Goal: Task Accomplishment & Management: Manage account settings

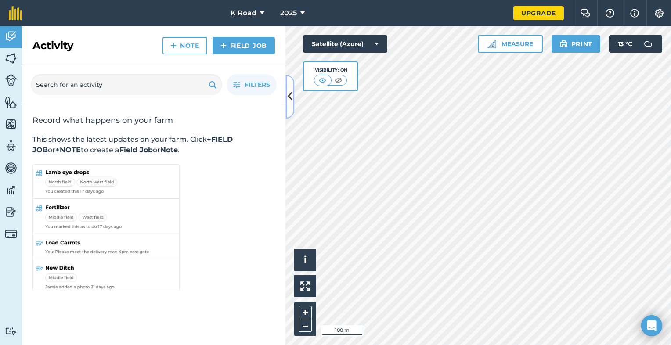
click at [290, 102] on icon at bounding box center [290, 96] width 5 height 15
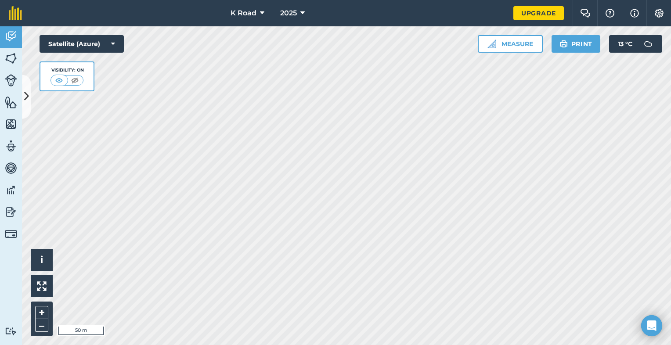
click at [425, 345] on html "K Road 2025 Upgrade Farm Chat Help Info Settings Map printing is not available …" at bounding box center [335, 172] width 671 height 345
click at [65, 81] on button at bounding box center [59, 81] width 16 height 10
click at [74, 80] on img at bounding box center [74, 80] width 11 height 9
click at [60, 80] on img at bounding box center [59, 80] width 11 height 9
click at [113, 45] on icon at bounding box center [113, 44] width 4 height 9
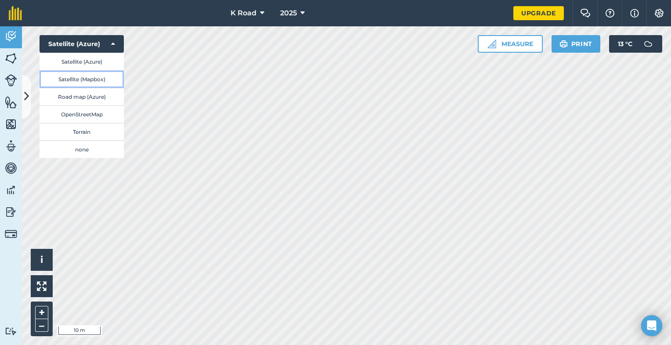
click at [94, 82] on button "Satellite (Mapbox)" at bounding box center [82, 79] width 84 height 18
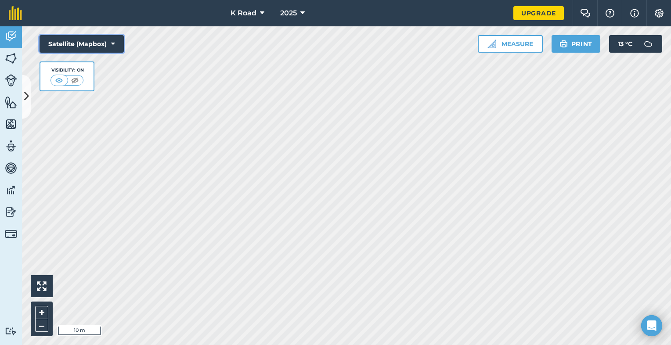
click at [112, 42] on icon at bounding box center [113, 44] width 4 height 9
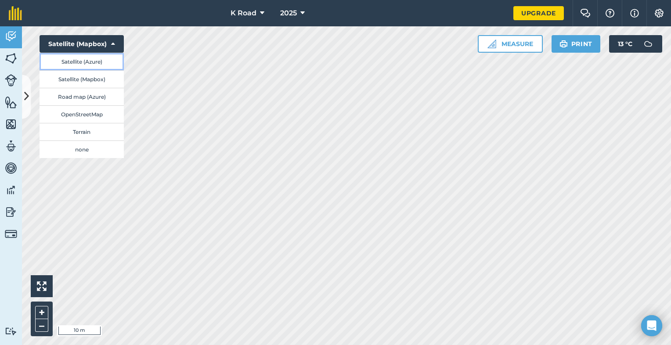
click at [95, 66] on button "Satellite (Azure)" at bounding box center [82, 62] width 84 height 18
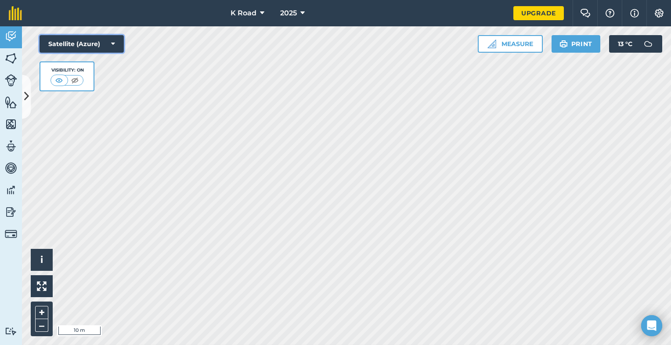
click at [114, 42] on icon at bounding box center [113, 44] width 4 height 9
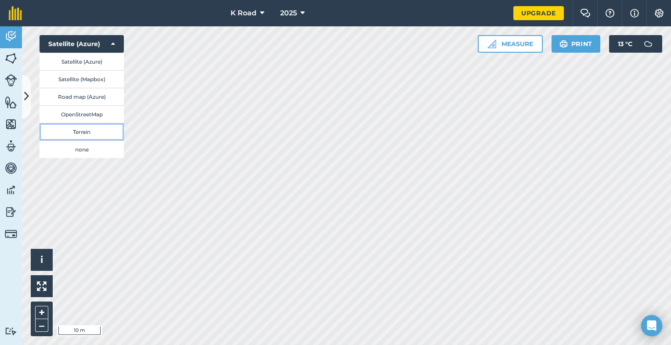
click at [94, 136] on button "Terrain" at bounding box center [82, 132] width 84 height 18
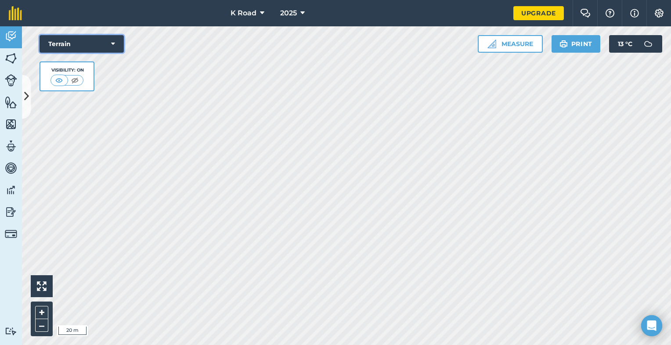
click at [112, 46] on icon at bounding box center [113, 44] width 4 height 9
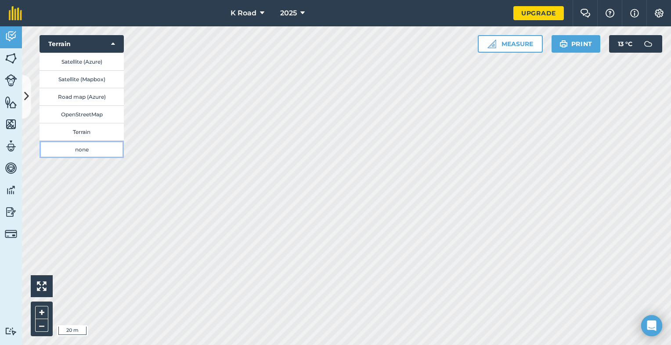
click at [88, 149] on button "none" at bounding box center [82, 150] width 84 height 18
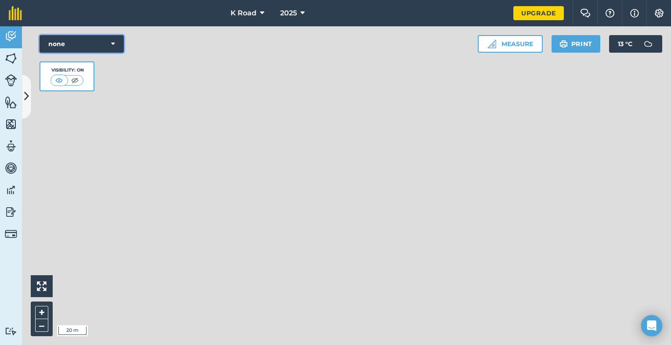
click at [112, 44] on icon at bounding box center [113, 44] width 4 height 9
click at [112, 43] on icon at bounding box center [113, 44] width 4 height 9
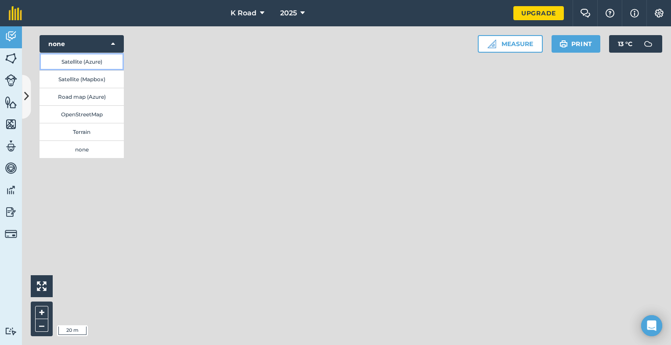
click at [103, 62] on button "Satellite (Azure)" at bounding box center [82, 62] width 84 height 18
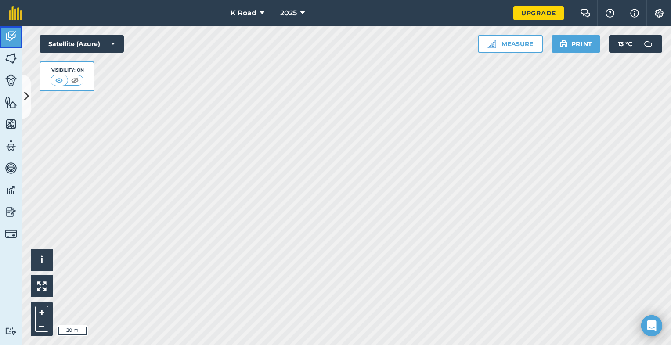
click at [12, 33] on img at bounding box center [11, 36] width 12 height 13
click at [13, 59] on img at bounding box center [11, 58] width 12 height 13
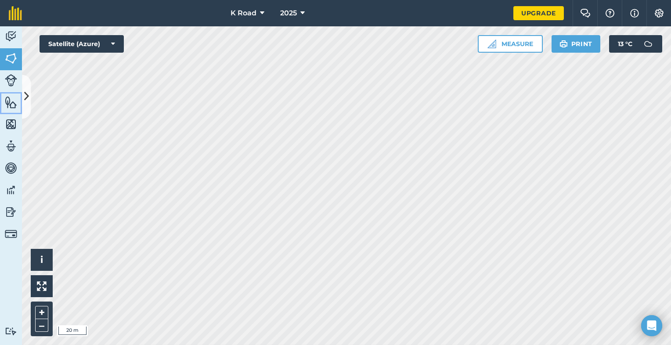
click at [12, 106] on img at bounding box center [11, 102] width 12 height 13
click at [29, 98] on button at bounding box center [26, 97] width 9 height 44
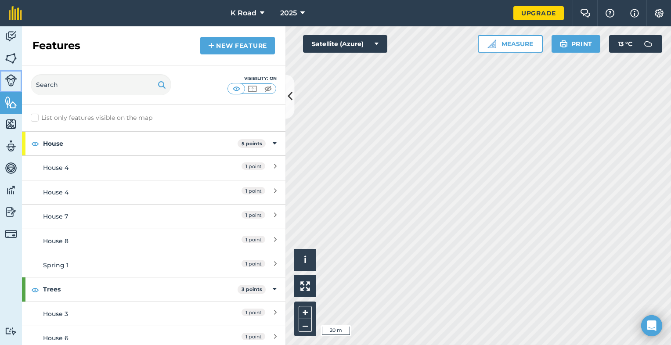
click at [7, 84] on img at bounding box center [11, 80] width 12 height 12
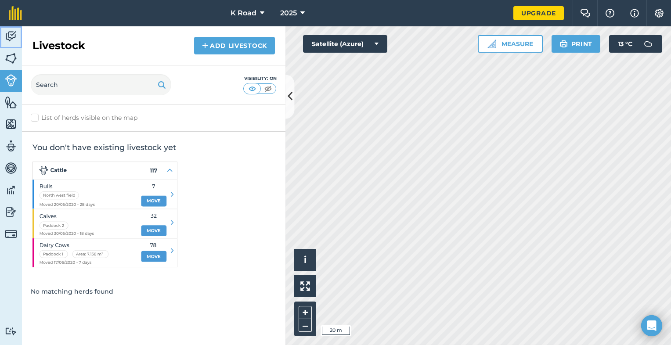
click at [15, 36] on img at bounding box center [11, 36] width 12 height 13
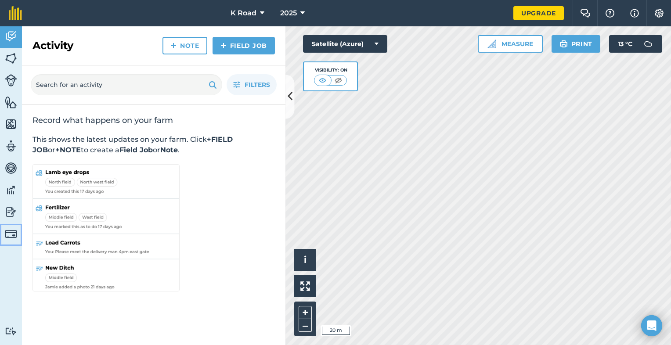
click at [12, 233] on img at bounding box center [11, 234] width 12 height 12
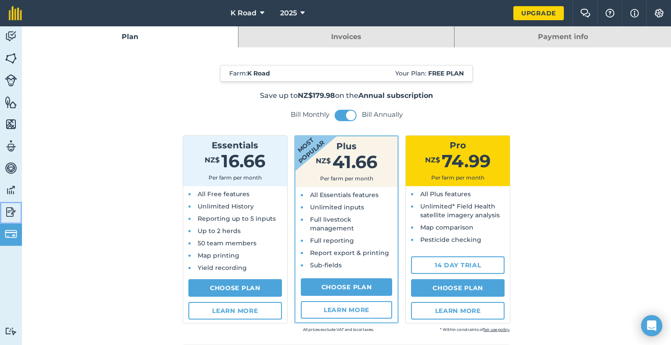
click at [14, 209] on img at bounding box center [11, 212] width 12 height 13
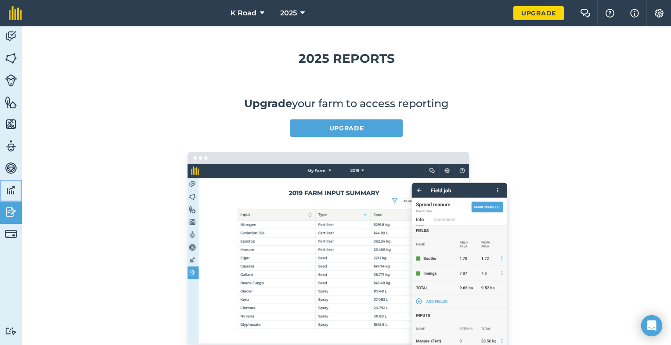
click at [9, 184] on img at bounding box center [11, 190] width 12 height 13
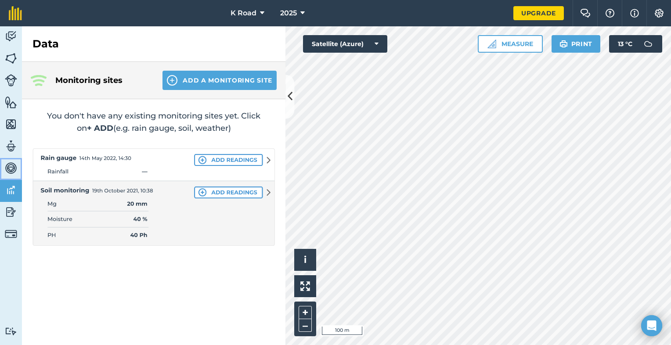
click at [11, 166] on img at bounding box center [11, 168] width 12 height 13
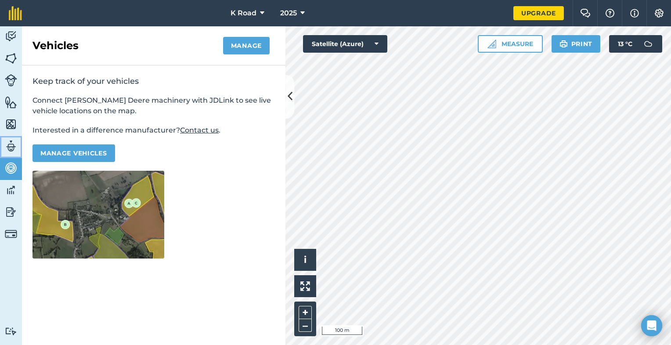
click at [17, 143] on link "Team" at bounding box center [11, 147] width 22 height 22
select select "MEMBER"
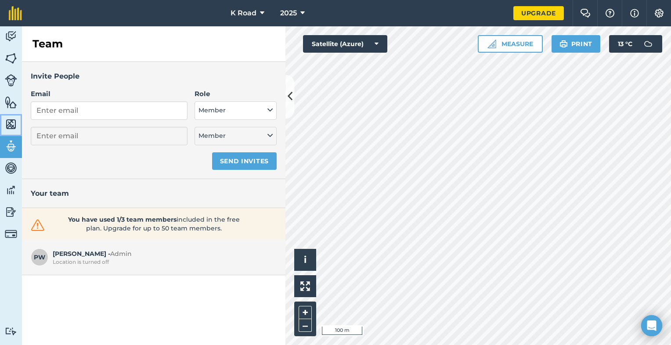
click at [17, 120] on link "Maps" at bounding box center [11, 125] width 22 height 22
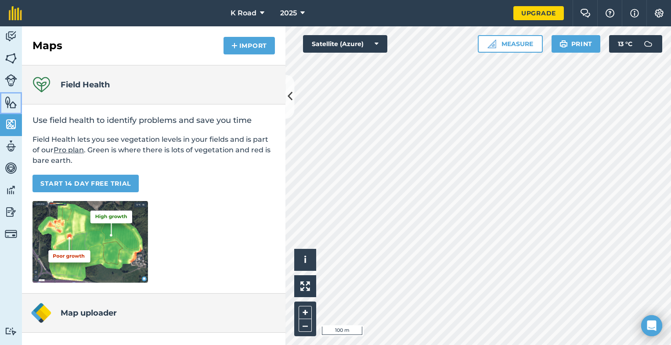
click at [16, 98] on img at bounding box center [11, 102] width 12 height 13
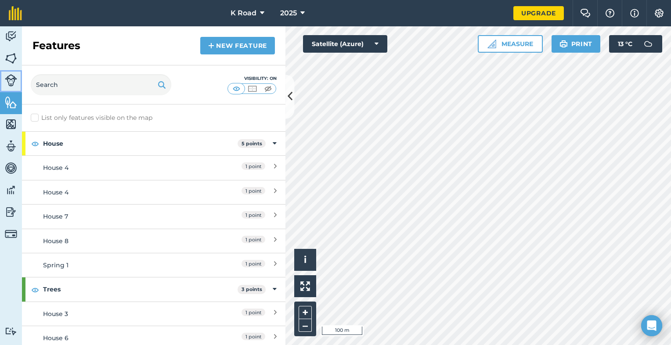
click at [11, 83] on img at bounding box center [11, 80] width 12 height 12
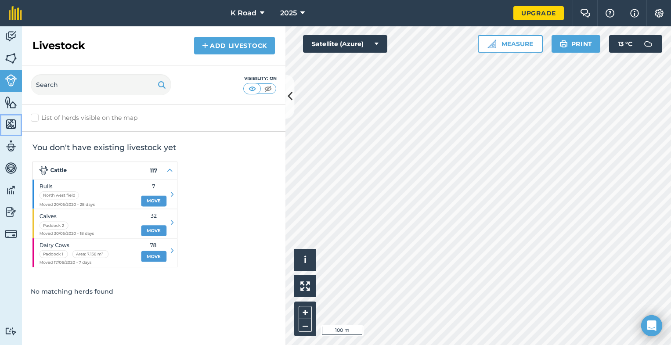
click at [11, 123] on img at bounding box center [11, 124] width 12 height 13
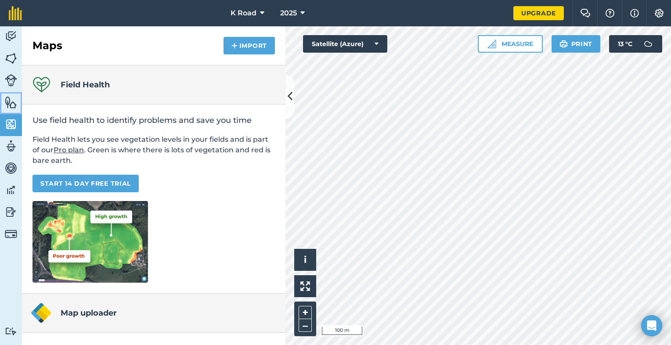
click at [13, 103] on img at bounding box center [11, 102] width 12 height 13
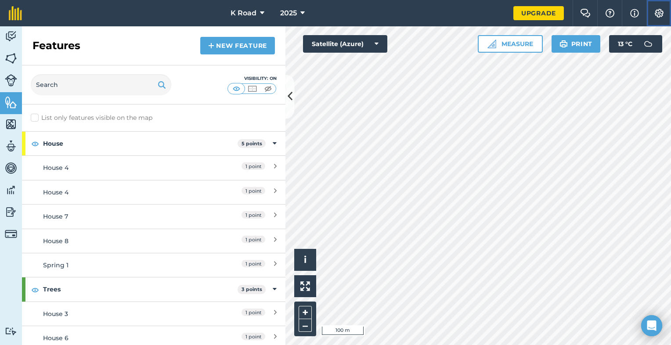
click at [659, 10] on img at bounding box center [659, 13] width 11 height 9
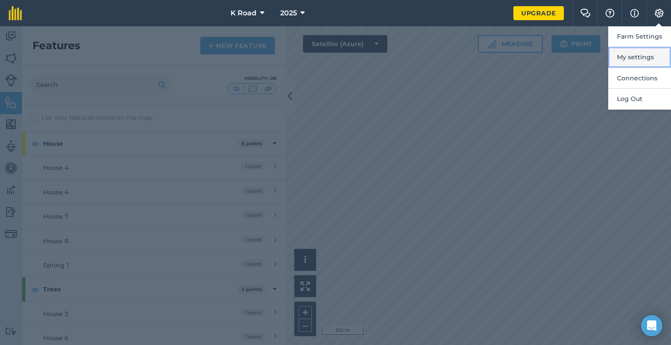
click at [654, 56] on button "My settings" at bounding box center [640, 57] width 63 height 21
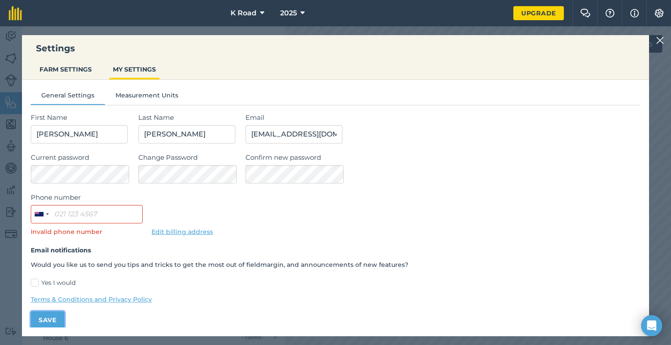
click at [49, 315] on button "Save" at bounding box center [48, 321] width 34 height 18
click at [51, 325] on button "Save" at bounding box center [48, 321] width 34 height 18
click at [54, 318] on button "Save" at bounding box center [48, 321] width 34 height 18
click at [585, 9] on img at bounding box center [585, 13] width 11 height 9
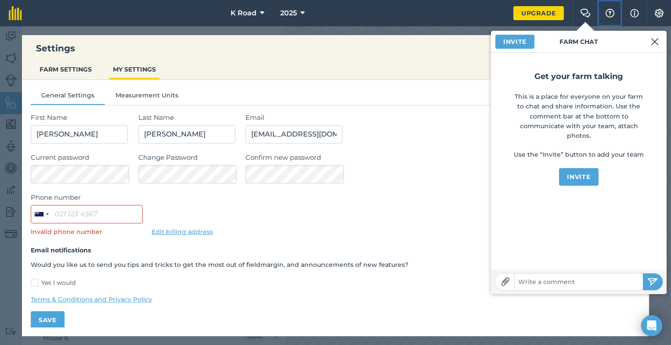
click at [612, 10] on img at bounding box center [610, 13] width 11 height 9
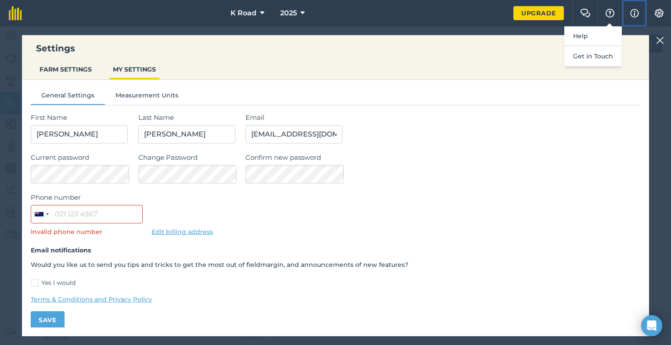
click at [631, 9] on img at bounding box center [635, 13] width 9 height 11
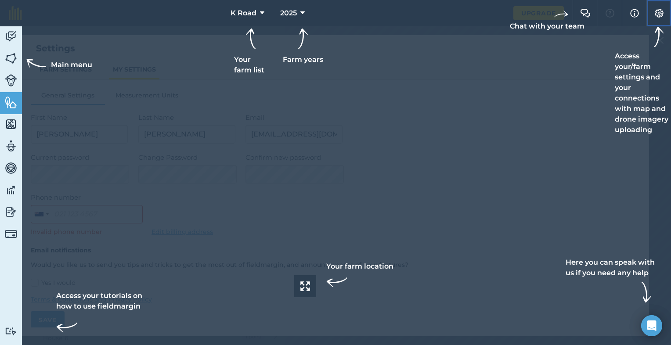
click at [658, 18] on button "Settings" at bounding box center [659, 13] width 25 height 26
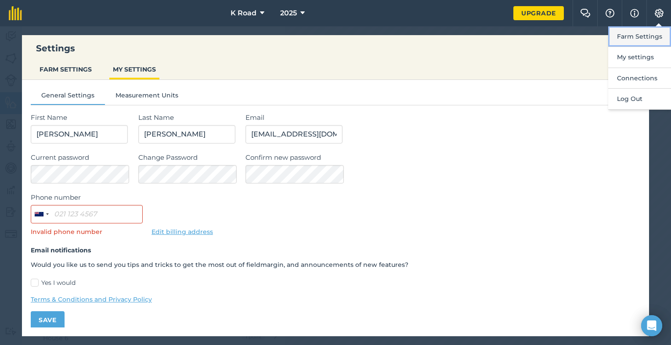
click at [638, 39] on button "Farm Settings" at bounding box center [640, 36] width 63 height 21
click at [638, 39] on div "Settings FARM SETTINGS MY SETTINGS" at bounding box center [335, 57] width 627 height 45
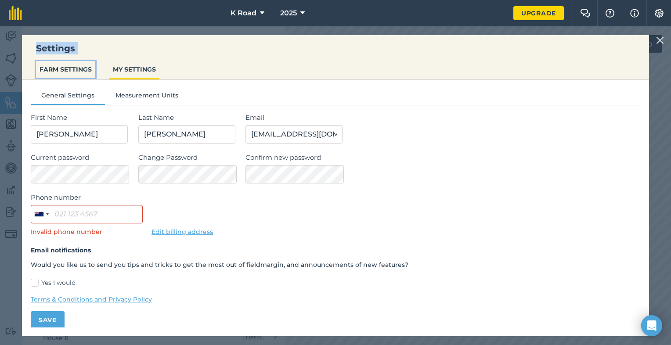
click at [73, 71] on button "FARM SETTINGS" at bounding box center [65, 69] width 59 height 17
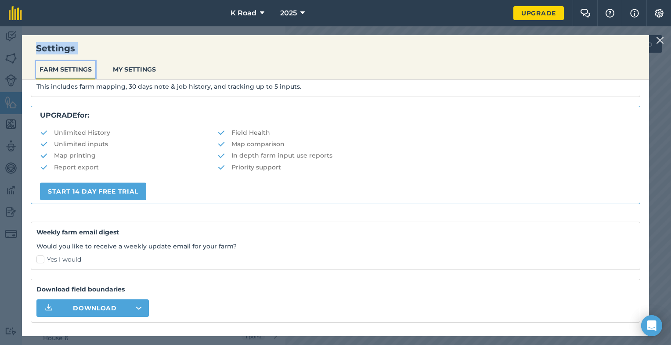
scroll to position [163, 0]
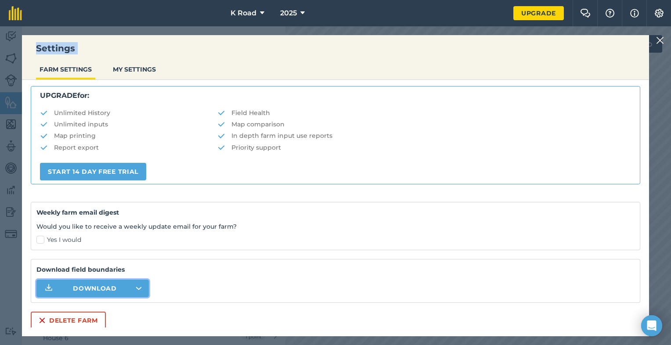
click at [131, 287] on button "Download" at bounding box center [92, 289] width 112 height 18
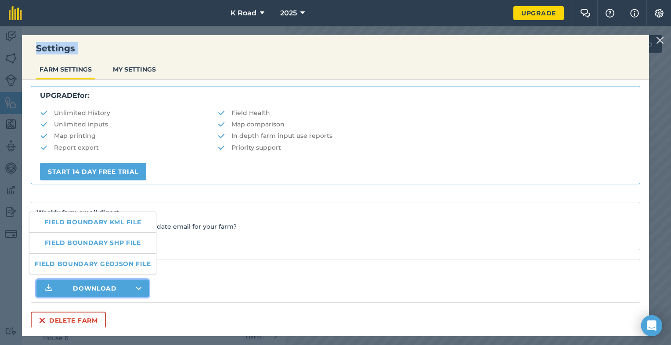
click at [138, 222] on p "Would you like to receive a weekly update email for your farm?" at bounding box center [335, 227] width 598 height 10
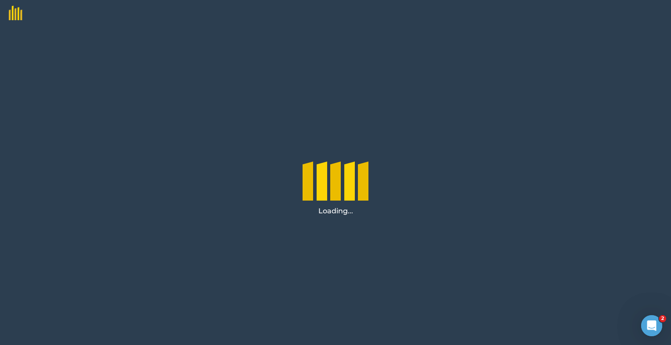
click at [650, 323] on icon "Open Intercom Messenger" at bounding box center [652, 326] width 14 height 14
click at [651, 323] on icon "Open Intercom Messenger" at bounding box center [652, 326] width 14 height 14
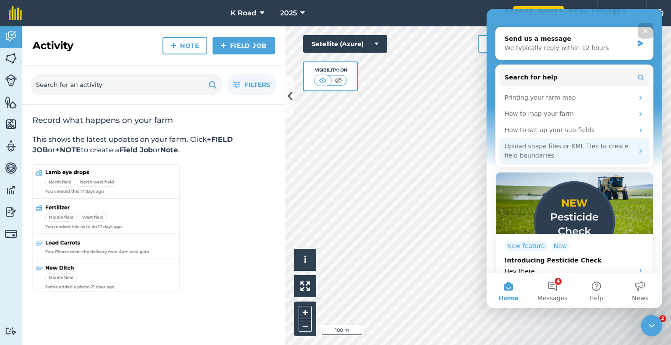
scroll to position [56, 0]
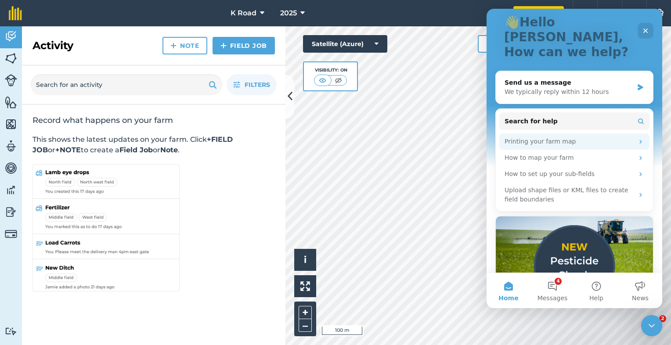
click at [551, 137] on div "Printing your farm map" at bounding box center [569, 141] width 129 height 9
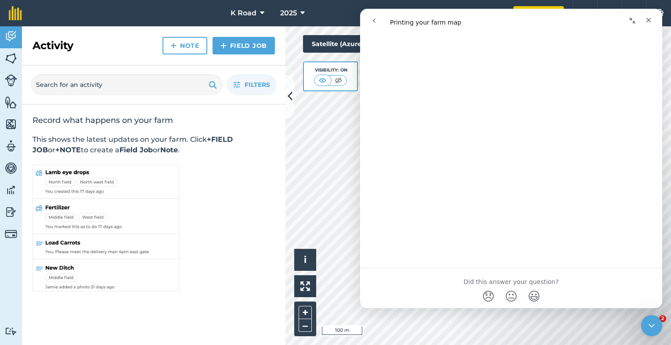
scroll to position [823, 0]
click at [651, 19] on icon "Close" at bounding box center [648, 20] width 7 height 7
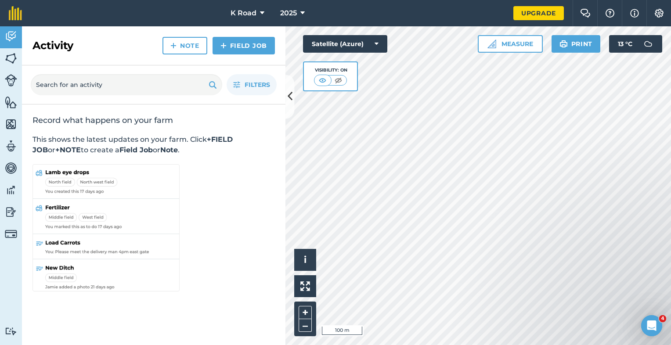
scroll to position [0, 0]
click at [575, 47] on button "Print" at bounding box center [576, 44] width 49 height 18
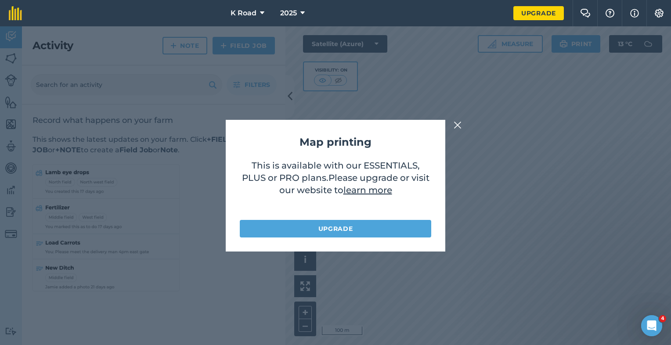
click at [456, 124] on img at bounding box center [458, 125] width 8 height 11
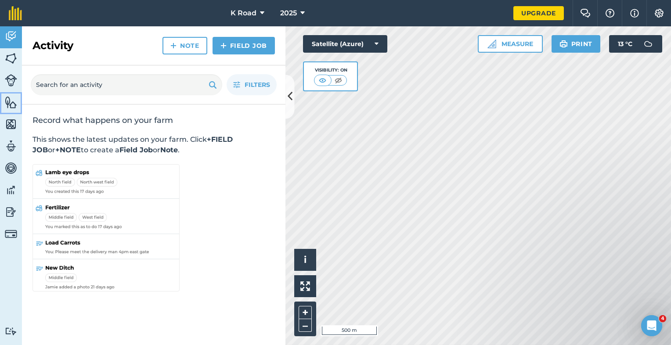
click at [17, 106] on img at bounding box center [11, 102] width 12 height 13
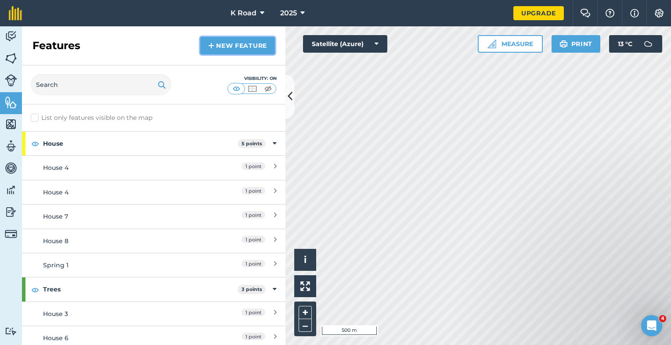
click at [227, 47] on link "New feature" at bounding box center [237, 46] width 75 height 18
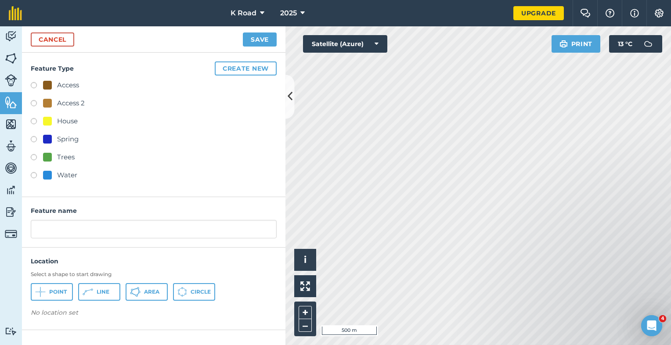
click at [72, 122] on div "House" at bounding box center [67, 121] width 21 height 11
radio input "true"
type input "House 9"
click at [54, 294] on span "Point" at bounding box center [58, 292] width 18 height 7
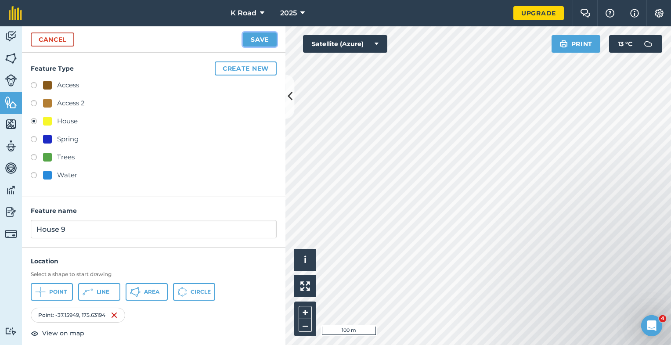
click at [251, 40] on button "Save" at bounding box center [260, 40] width 34 height 14
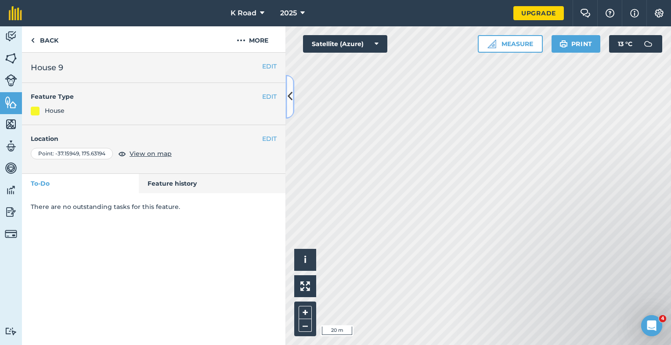
click at [290, 97] on icon at bounding box center [290, 96] width 5 height 15
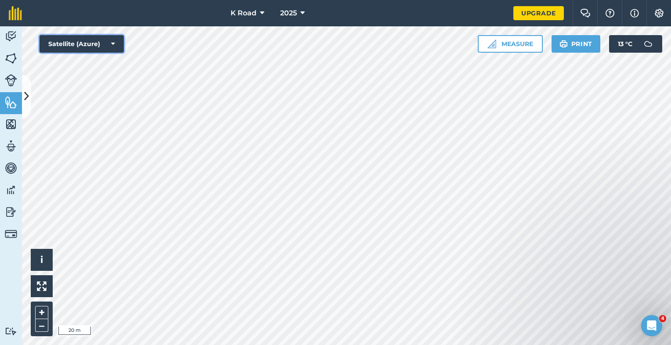
click at [118, 46] on button "Satellite (Azure)" at bounding box center [82, 44] width 84 height 18
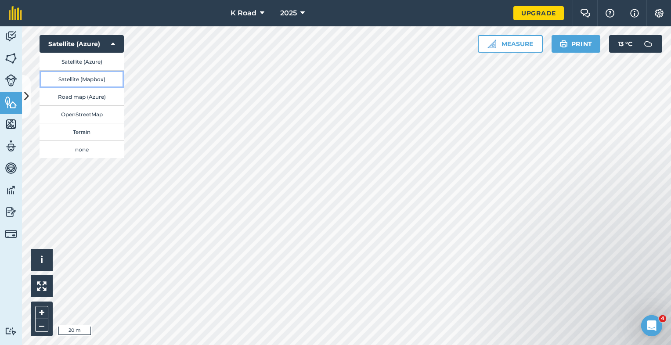
click at [102, 77] on button "Satellite (Mapbox)" at bounding box center [82, 79] width 84 height 18
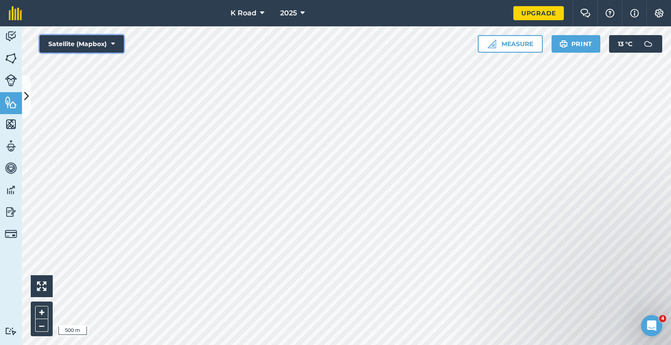
click at [107, 42] on button "Satellite (Mapbox)" at bounding box center [82, 44] width 84 height 18
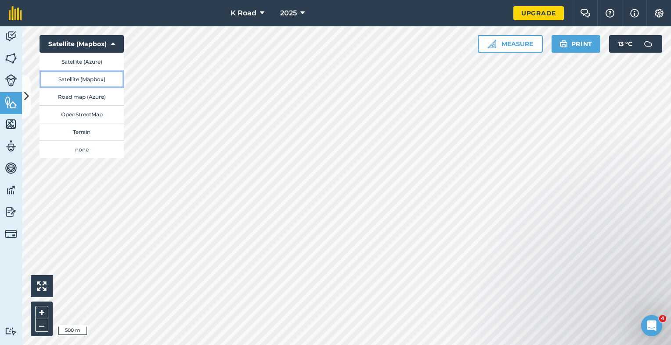
click at [95, 77] on button "Satellite (Mapbox)" at bounding box center [82, 79] width 84 height 18
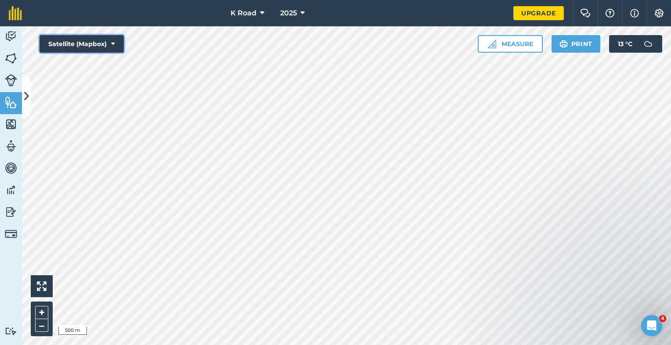
click at [112, 41] on icon at bounding box center [113, 44] width 4 height 9
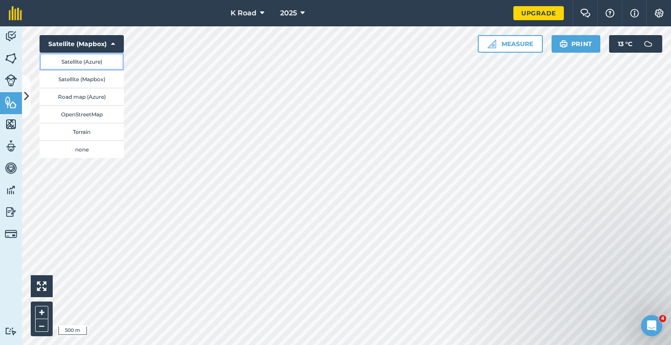
click at [114, 64] on button "Satellite (Azure)" at bounding box center [82, 62] width 84 height 18
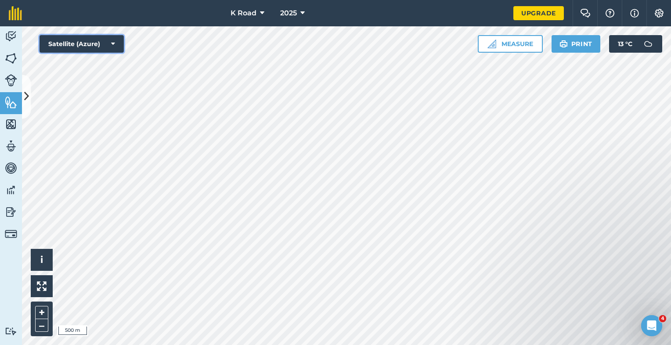
click at [112, 44] on icon at bounding box center [113, 44] width 4 height 9
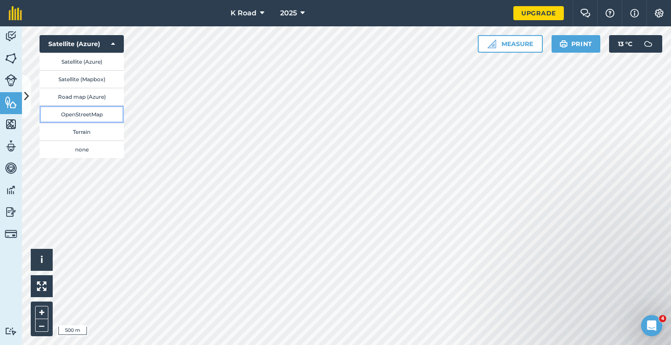
click at [101, 114] on button "OpenStreetMap" at bounding box center [82, 114] width 84 height 18
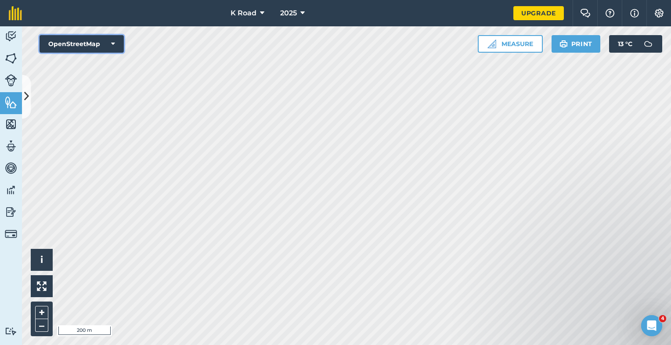
click at [114, 44] on icon at bounding box center [113, 44] width 4 height 9
click at [116, 43] on button "OpenStreetMap" at bounding box center [82, 44] width 84 height 18
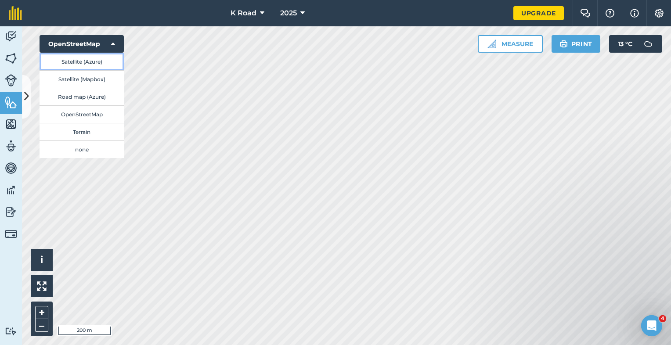
click at [103, 67] on button "Satellite (Azure)" at bounding box center [82, 62] width 84 height 18
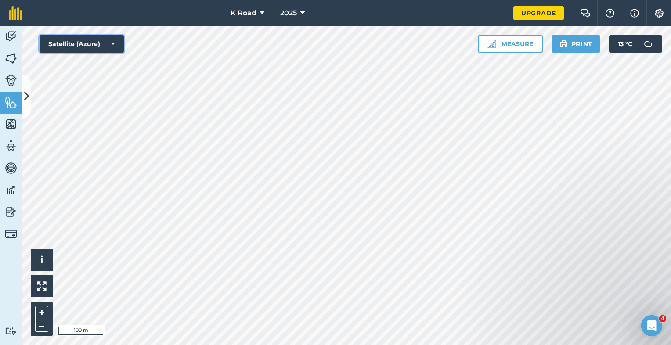
click at [114, 47] on icon at bounding box center [113, 44] width 4 height 9
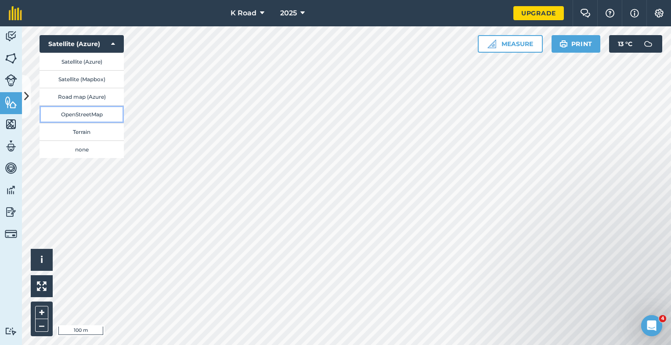
click at [92, 116] on button "OpenStreetMap" at bounding box center [82, 114] width 84 height 18
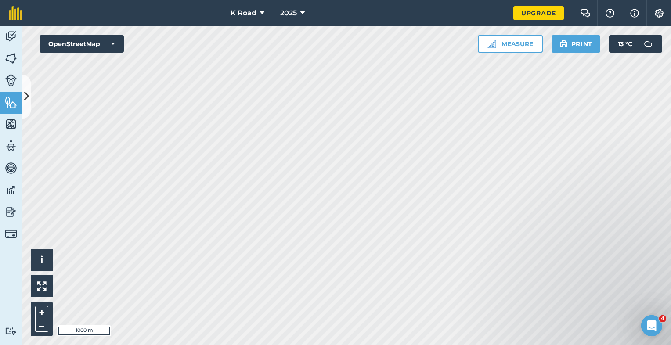
click at [437, 129] on div at bounding box center [346, 185] width 649 height 319
click at [112, 42] on icon at bounding box center [113, 44] width 4 height 9
click at [111, 47] on icon at bounding box center [113, 44] width 4 height 9
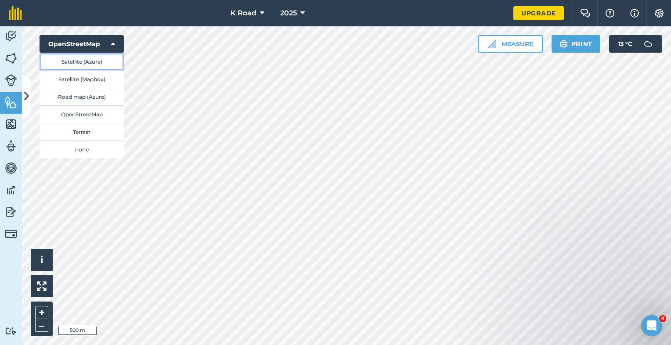
click at [104, 61] on button "Satellite (Azure)" at bounding box center [82, 62] width 84 height 18
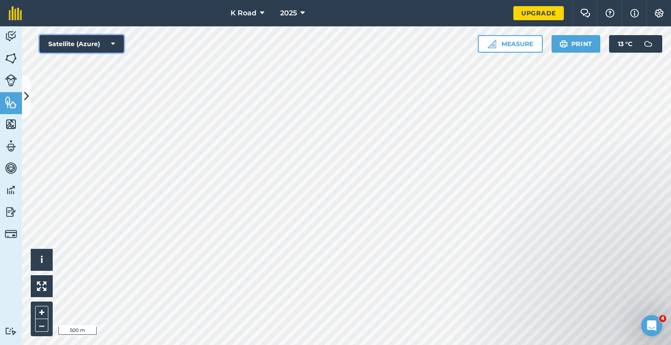
click at [114, 40] on icon at bounding box center [113, 44] width 4 height 9
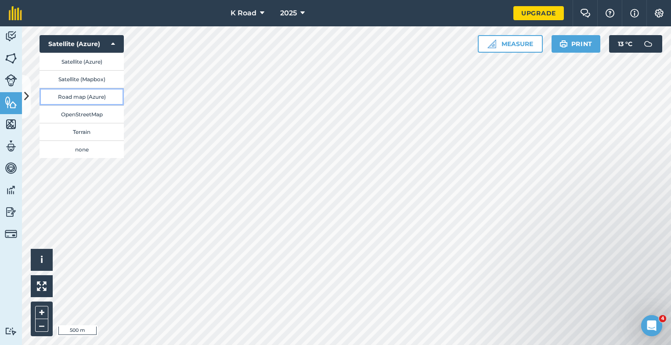
click at [101, 96] on button "Road map (Azure)" at bounding box center [82, 97] width 84 height 18
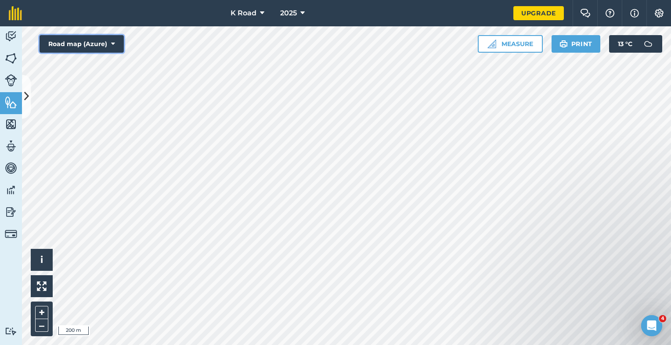
click at [118, 36] on button "Road map (Azure)" at bounding box center [82, 44] width 84 height 18
click at [117, 43] on button "Road map (Azure)" at bounding box center [82, 44] width 84 height 18
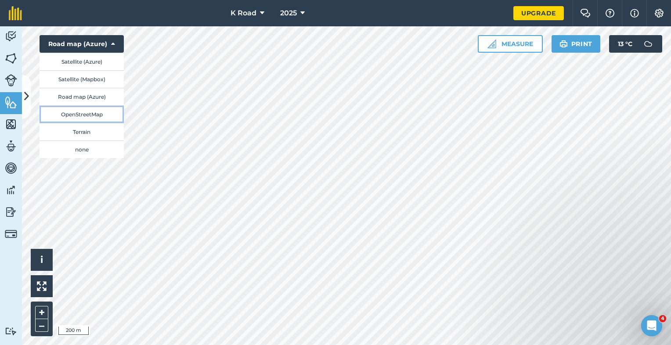
click at [102, 112] on button "OpenStreetMap" at bounding box center [82, 114] width 84 height 18
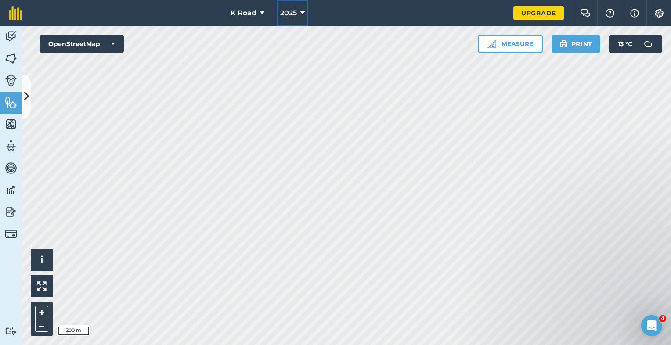
click at [294, 4] on button "2025" at bounding box center [293, 13] width 32 height 26
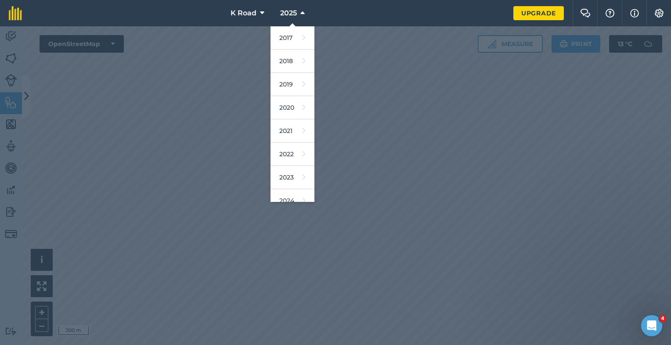
click at [411, 129] on div at bounding box center [335, 185] width 671 height 319
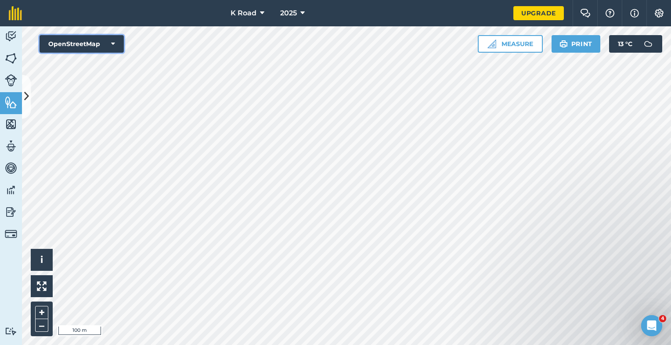
click at [108, 41] on button "OpenStreetMap" at bounding box center [82, 44] width 84 height 18
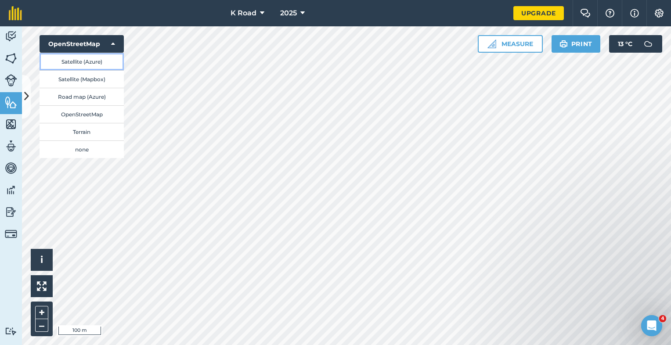
click at [99, 67] on button "Satellite (Azure)" at bounding box center [82, 62] width 84 height 18
